Goal: Find contact information: Find contact information

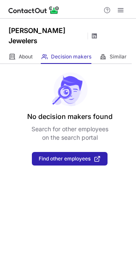
click at [91, 33] on span at bounding box center [94, 36] width 7 height 7
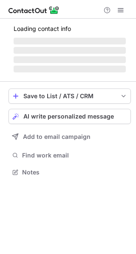
scroll to position [177, 136]
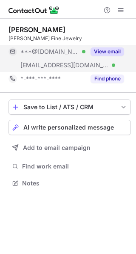
click at [110, 53] on button "View email" at bounding box center [106, 51] width 33 height 8
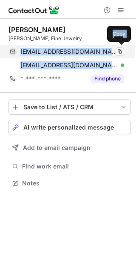
drag, startPoint x: 109, startPoint y: 66, endPoint x: 12, endPoint y: 52, distance: 98.4
click at [12, 52] on div "jbdubin@gmail.com Verified Copy jordan@dubinsfinejewelry.com Verified Copy" at bounding box center [65, 58] width 115 height 27
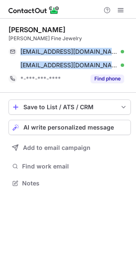
copy div "jbdubin@gmail.com Verified Copy jordan@dubinsfinejewelry.com"
